Goal: Information Seeking & Learning: Learn about a topic

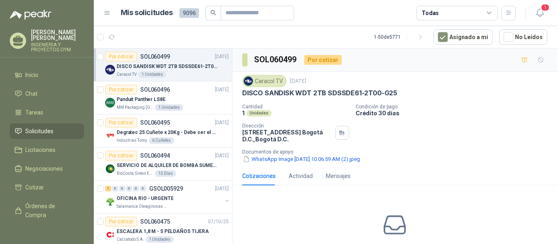
scroll to position [3, 0]
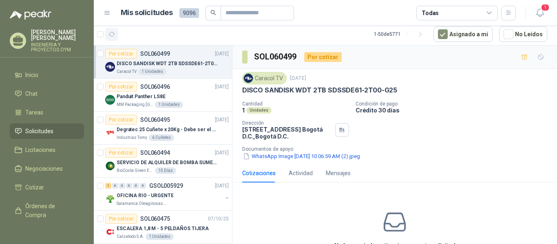
click at [114, 37] on icon "button" at bounding box center [111, 34] width 7 height 7
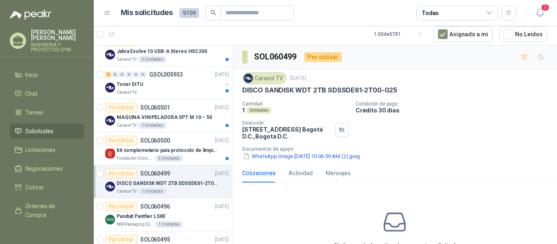
scroll to position [321, 0]
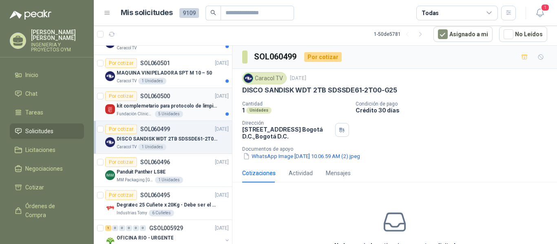
click at [162, 114] on div "5 Unidades" at bounding box center [169, 114] width 28 height 7
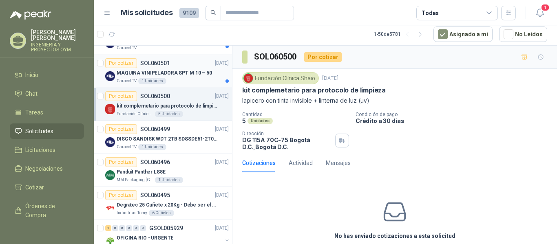
click at [176, 76] on p "MAQUINA VINIPELADORA SPT M 10 – 50" at bounding box center [164, 73] width 95 height 8
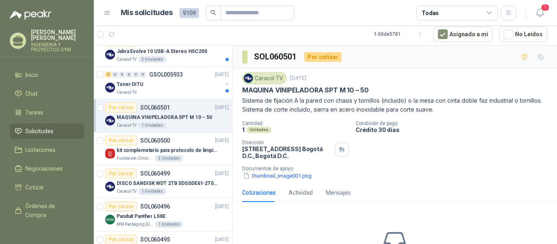
scroll to position [269, 0]
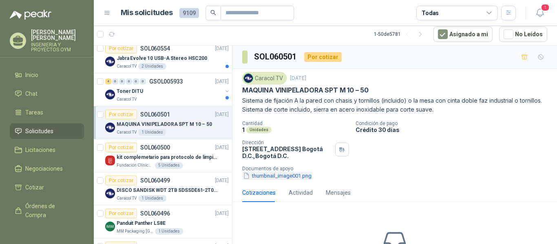
click at [256, 176] on button "thumbnail_image001.png" at bounding box center [277, 176] width 70 height 9
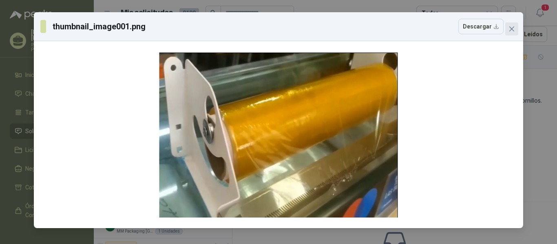
click at [513, 25] on button "Close" at bounding box center [511, 28] width 13 height 13
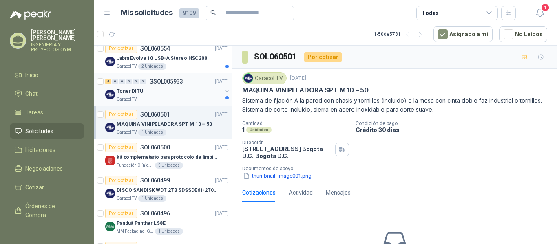
click at [171, 98] on div "Caracol TV" at bounding box center [170, 99] width 106 height 7
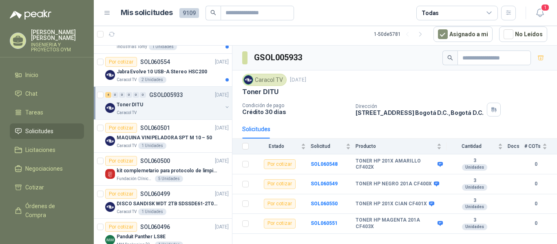
scroll to position [222, 0]
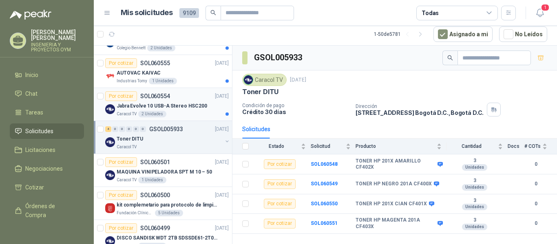
click at [192, 101] on div "Jabra Evolve 10 USB-A Stereo HSC200" at bounding box center [173, 106] width 112 height 10
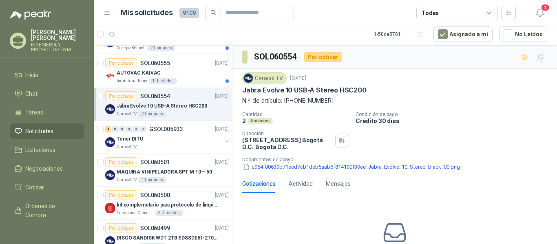
scroll to position [184, 0]
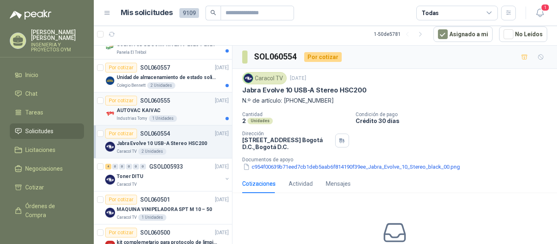
click at [168, 105] on div "Por cotizar SOL060555" at bounding box center [137, 101] width 65 height 10
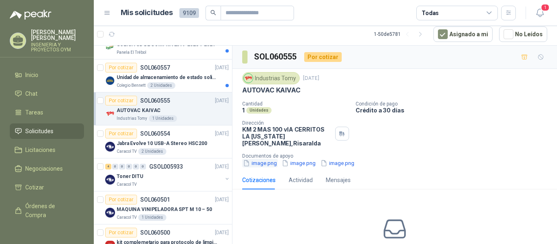
click at [254, 159] on button "image.png" at bounding box center [259, 163] width 35 height 9
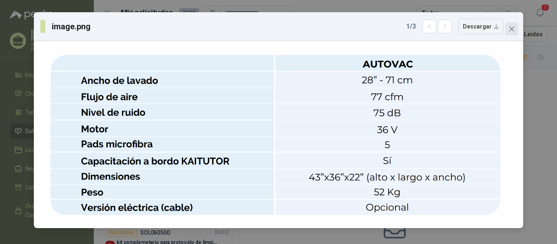
click at [509, 27] on icon "close" at bounding box center [511, 28] width 5 height 5
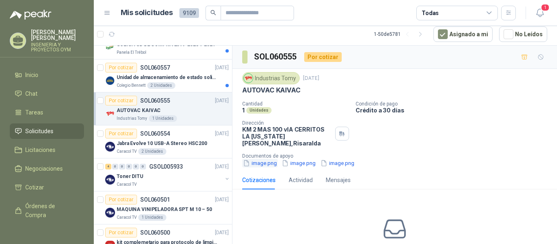
click at [275, 159] on button "image.png" at bounding box center [259, 163] width 35 height 9
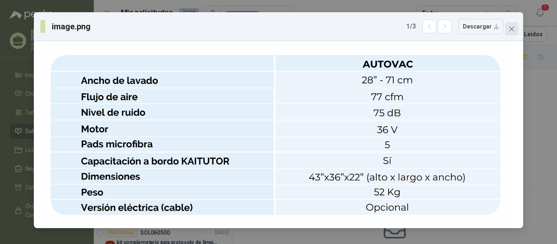
click at [514, 29] on icon "close" at bounding box center [511, 29] width 7 height 7
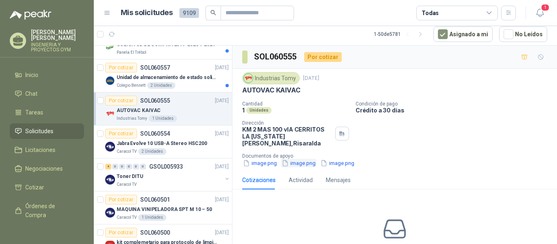
click at [295, 159] on button "image.png" at bounding box center [298, 163] width 35 height 9
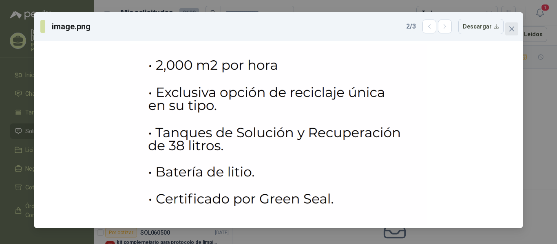
click at [515, 28] on span "Close" at bounding box center [511, 29] width 13 height 7
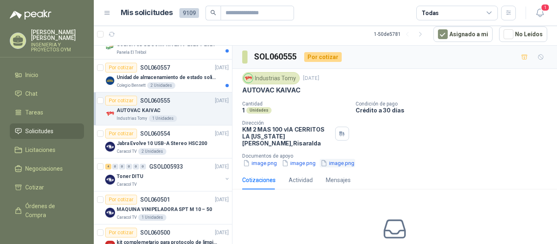
click at [329, 160] on button "image.png" at bounding box center [336, 163] width 35 height 9
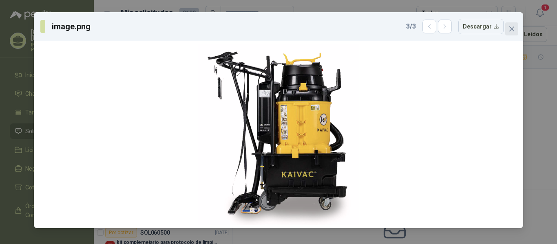
click at [511, 32] on button "Close" at bounding box center [511, 28] width 13 height 13
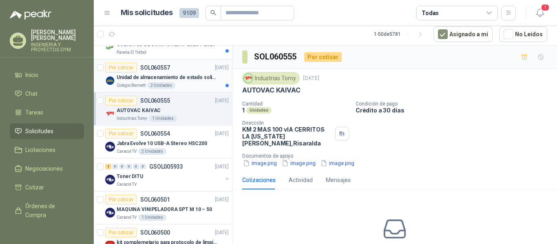
click at [153, 81] on p "Unidad de almacenamiento de estado solido Marca SK hynix [DATE] NVMe 256GB HFM2…" at bounding box center [167, 78] width 101 height 8
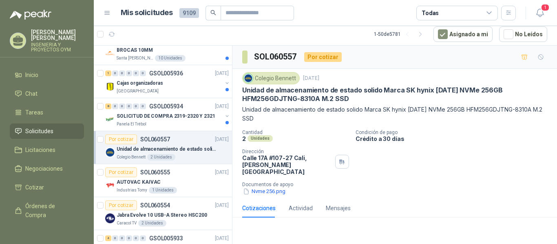
scroll to position [92, 0]
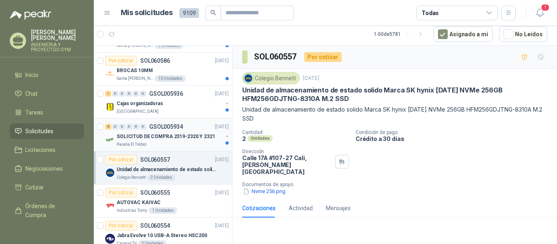
click at [165, 139] on p "SOLICITUD DE COMPRA 2319-2320 Y 2321" at bounding box center [166, 137] width 99 height 8
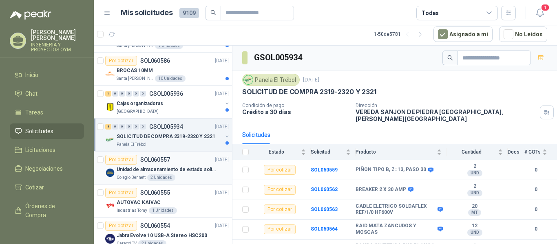
click at [170, 161] on div "Por cotizar SOL060557 [DATE]" at bounding box center [166, 160] width 123 height 10
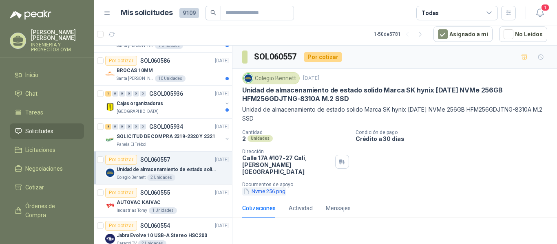
click at [257, 187] on button "Nvme 256.png" at bounding box center [264, 191] width 44 height 9
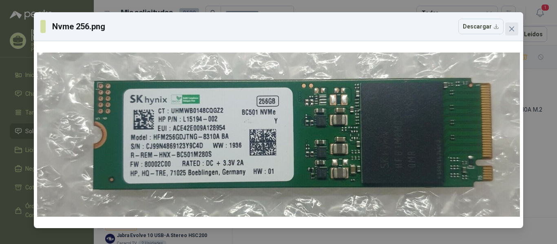
click at [511, 30] on icon "close" at bounding box center [511, 29] width 7 height 7
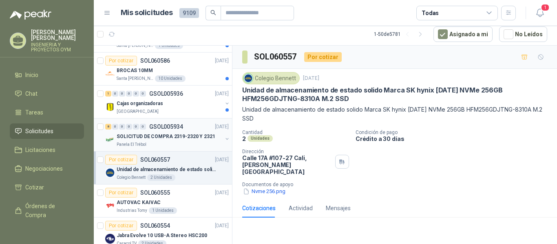
click at [168, 139] on p "SOLICITUD DE COMPRA 2319-2320 Y 2321" at bounding box center [166, 137] width 99 height 8
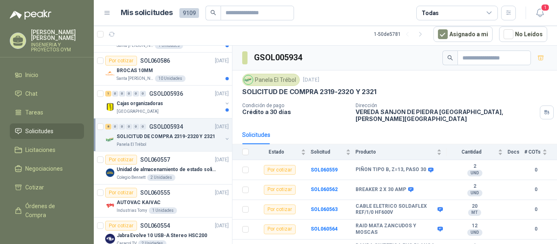
scroll to position [68, 0]
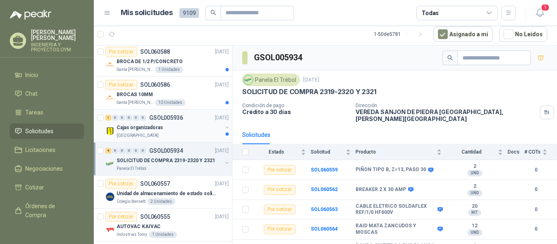
click at [188, 121] on div "1 0 0 0 0 0 GSOL005936 [DATE]" at bounding box center [167, 118] width 125 height 10
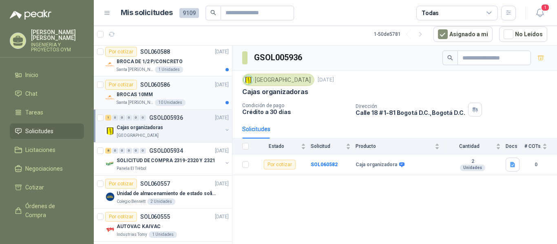
click at [205, 101] on div "Santa [PERSON_NAME] 10 Unidades" at bounding box center [173, 102] width 112 height 7
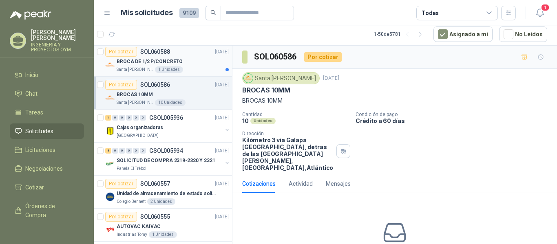
click at [185, 69] on div "Santa [PERSON_NAME] 1 Unidades" at bounding box center [173, 69] width 112 height 7
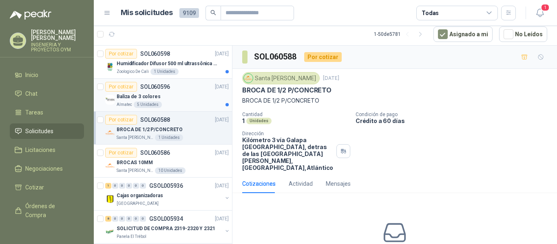
click at [165, 89] on p "SOL060596" at bounding box center [155, 87] width 30 height 6
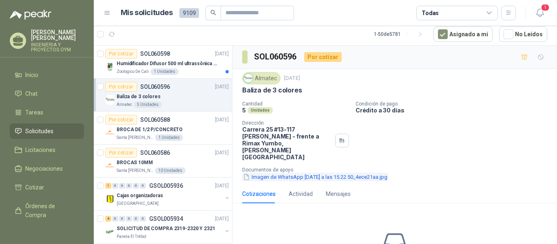
click at [341, 173] on button "Imagen de WhatsApp [DATE] a las 15.22.50_4ece21aa.jpg" at bounding box center [315, 177] width 146 height 9
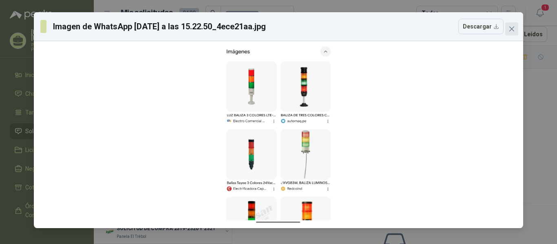
click at [512, 30] on icon "close" at bounding box center [511, 28] width 5 height 5
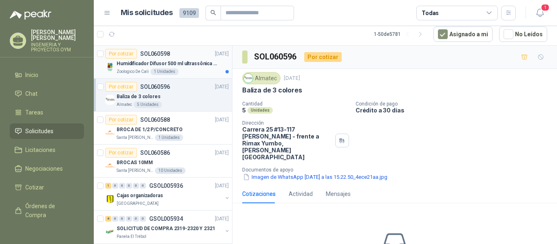
click at [145, 63] on p "Humidificador Difusor 500 ml ultrassônica Residencial Ultrassônico 500ml con vo…" at bounding box center [167, 64] width 101 height 8
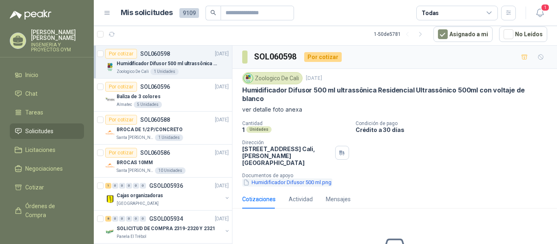
click at [281, 178] on button "Humidificador Difusor 500 ml.png" at bounding box center [287, 182] width 90 height 9
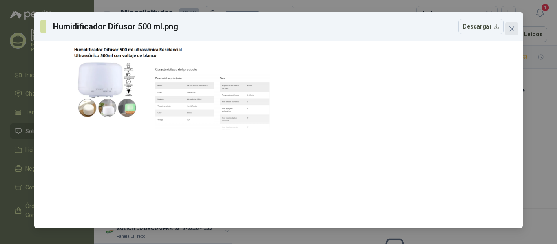
click at [510, 31] on icon "close" at bounding box center [511, 28] width 5 height 5
